Goal: Task Accomplishment & Management: Complete application form

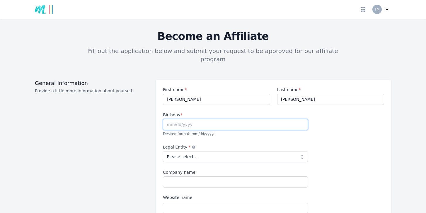
click at [194, 119] on input "text" at bounding box center [235, 124] width 145 height 11
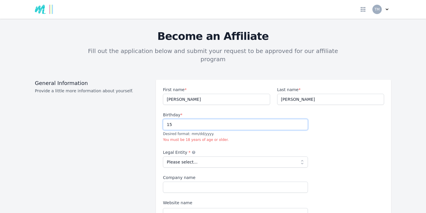
type input "1"
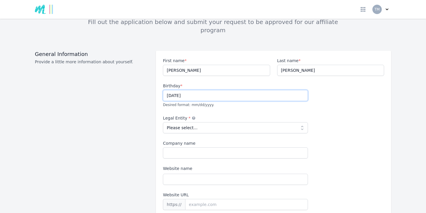
scroll to position [34, 0]
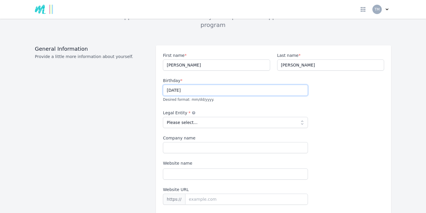
type input "[DATE]"
click at [303, 117] on select "Please select... Individual Partnership Corporation Sole Proprietorship Foreign…" at bounding box center [235, 122] width 145 height 11
select select "individual"
click at [163, 117] on select "Please select... Individual Partnership Corporation Sole Proprietorship Foreign…" at bounding box center [235, 122] width 145 height 11
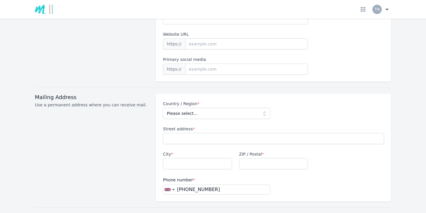
scroll to position [190, 0]
click at [263, 107] on select "Please select... [GEOGRAPHIC_DATA] [GEOGRAPHIC_DATA] [GEOGRAPHIC_DATA] [US_STAT…" at bounding box center [216, 112] width 107 height 11
select select "GB"
click at [163, 107] on select "Please select... [GEOGRAPHIC_DATA] [GEOGRAPHIC_DATA] [GEOGRAPHIC_DATA] [US_STAT…" at bounding box center [216, 112] width 107 height 11
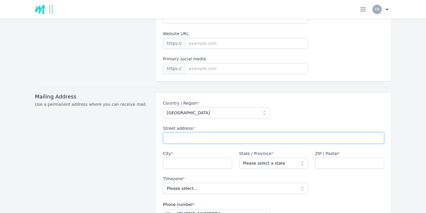
click at [189, 132] on input "Street address *" at bounding box center [273, 137] width 221 height 11
type input "Tintern Cottage"
click at [184, 158] on input "City *" at bounding box center [197, 163] width 69 height 11
type input "Ardington"
click at [302, 158] on select "Please select a state [GEOGRAPHIC_DATA] [GEOGRAPHIC_DATA] [GEOGRAPHIC_DATA] [GE…" at bounding box center [273, 163] width 69 height 11
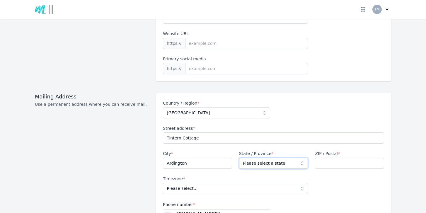
select select "OXF"
click at [239, 158] on select "Please select a state [GEOGRAPHIC_DATA] [GEOGRAPHIC_DATA] [GEOGRAPHIC_DATA] [GE…" at bounding box center [273, 163] width 69 height 11
click at [324, 158] on input "ZIP / Postal *" at bounding box center [349, 163] width 69 height 11
type input "OX128QA"
click at [302, 183] on select "Please select... [GEOGRAPHIC_DATA]/[GEOGRAPHIC_DATA]" at bounding box center [235, 188] width 145 height 11
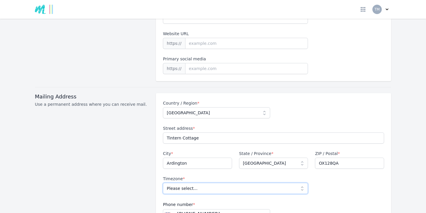
select select "Europe/[GEOGRAPHIC_DATA]"
click at [163, 183] on select "Please select... [GEOGRAPHIC_DATA]/[GEOGRAPHIC_DATA]" at bounding box center [235, 188] width 145 height 11
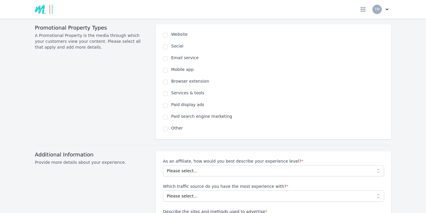
scroll to position [408, 0]
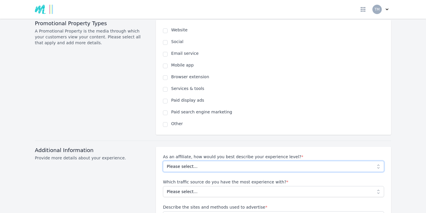
click at [378, 161] on select "Please select... Beginner Intermediate Expert" at bounding box center [273, 166] width 221 height 11
select select "Beginner"
click at [163, 161] on select "Please select... Beginner Intermediate Expert" at bounding box center [273, 166] width 221 height 11
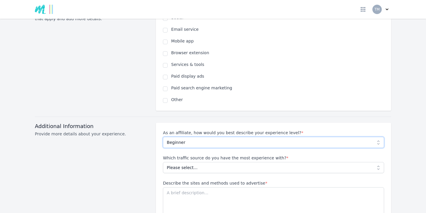
scroll to position [434, 0]
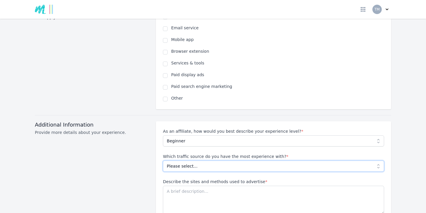
click at [378, 161] on select "Please select... No experience Social media Pay per click Media buying Organic …" at bounding box center [273, 166] width 221 height 11
select select "No experience"
click at [163, 161] on select "Please select... No experience Social media Pay per click Media buying Organic …" at bounding box center [273, 166] width 221 height 11
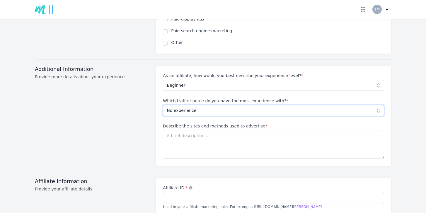
scroll to position [495, 0]
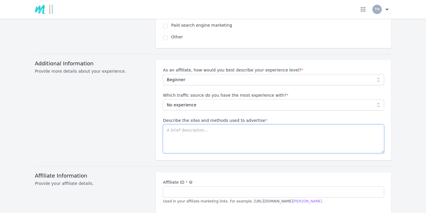
click at [166, 124] on textarea "Describe the sites and methods used to advertise *" at bounding box center [273, 138] width 221 height 29
click at [215, 124] on textarea "I am brand new to this so am working out the best sites and methods used to adv…" at bounding box center [273, 138] width 221 height 29
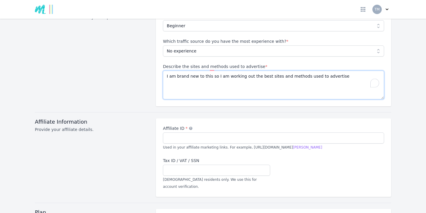
scroll to position [550, 0]
type textarea "I am brand new to this so I am working out the best sites and methods used to a…"
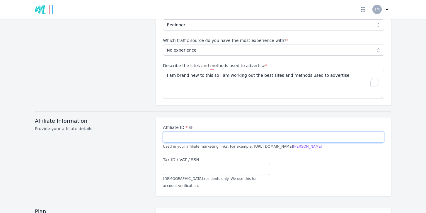
click at [169, 132] on input "Affiliate ID *" at bounding box center [273, 137] width 221 height 11
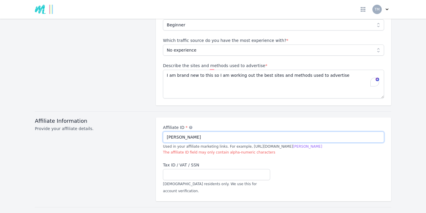
click at [202, 132] on input "[PERSON_NAME]" at bounding box center [273, 137] width 221 height 11
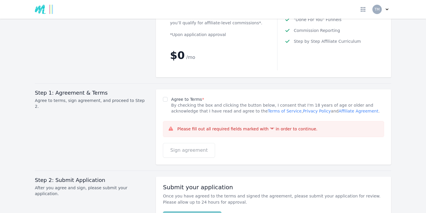
scroll to position [805, 0]
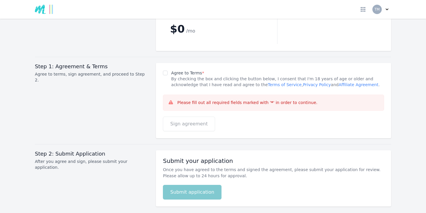
type input "trudiemyerscoughharris"
click at [165, 71] on input "Agree to Terms *" at bounding box center [165, 73] width 5 height 5
checkbox input "true"
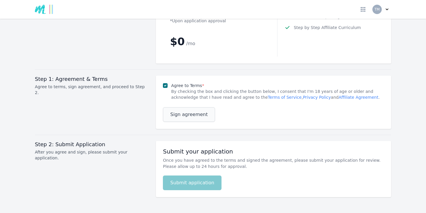
click at [185, 111] on span "Sign agreement" at bounding box center [188, 114] width 37 height 7
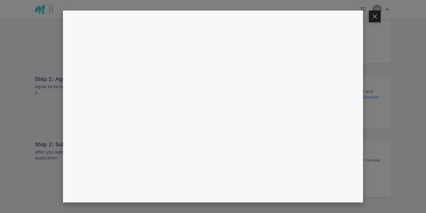
scroll to position [777, 0]
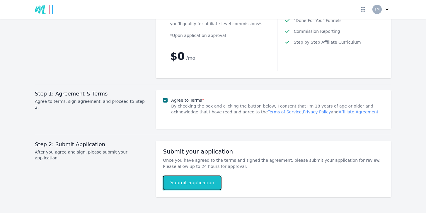
click at [181, 175] on button "Submit application" at bounding box center [192, 182] width 59 height 15
